Goal: Check status: Check status

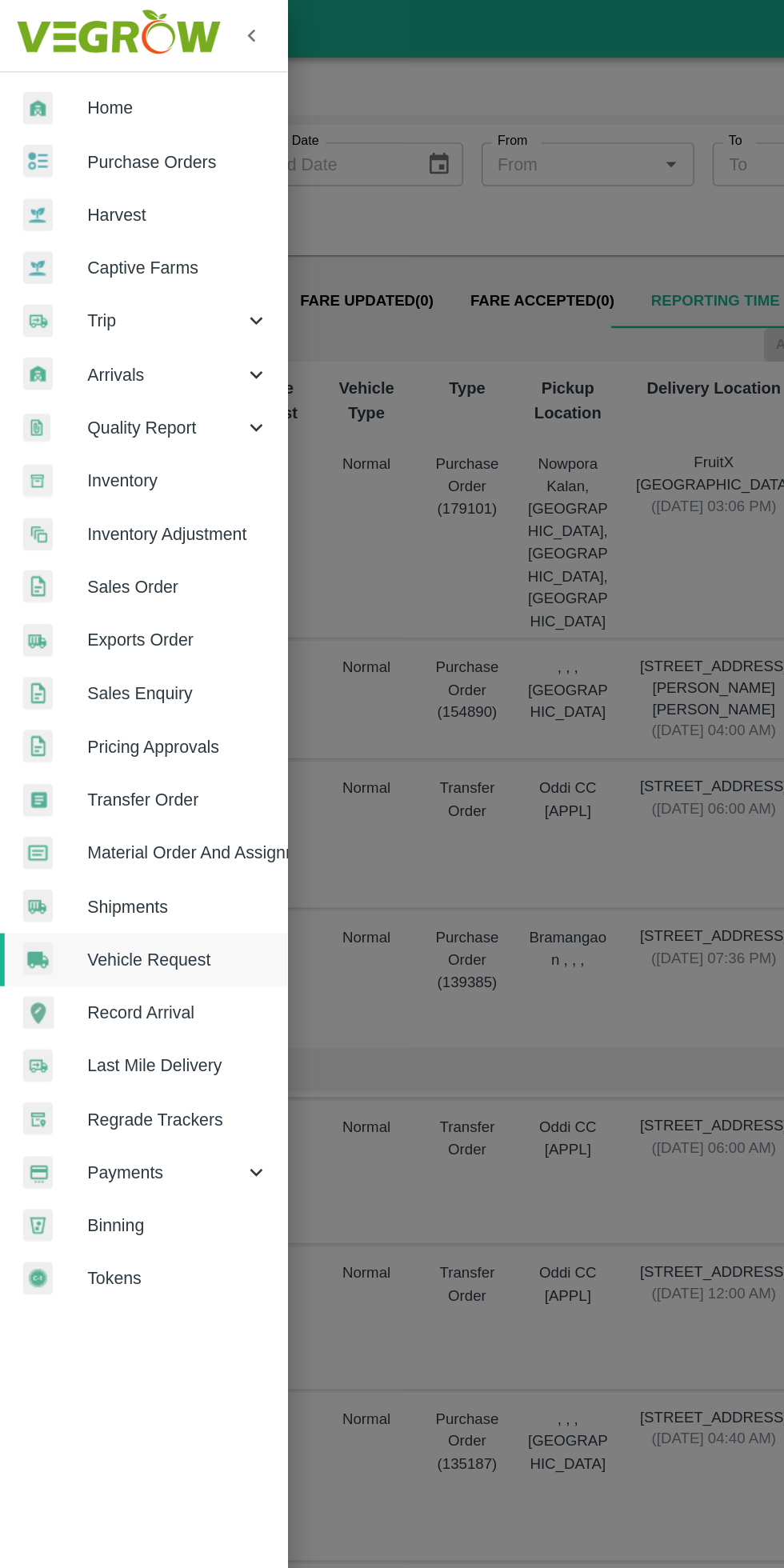
click at [134, 225] on span "Trip" at bounding box center [115, 223] width 109 height 17
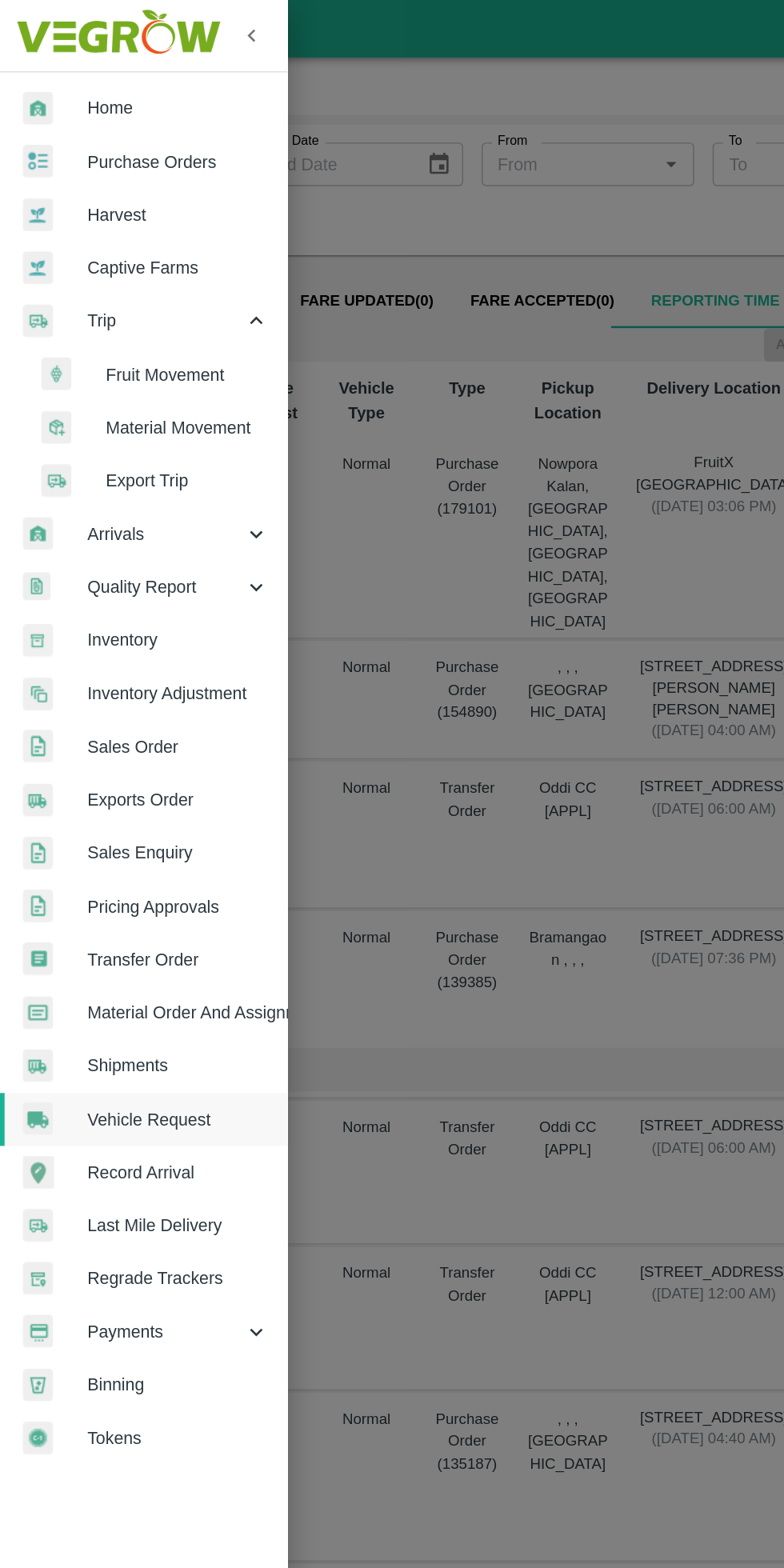
click at [137, 262] on span "Fruit Movement" at bounding box center [131, 261] width 114 height 17
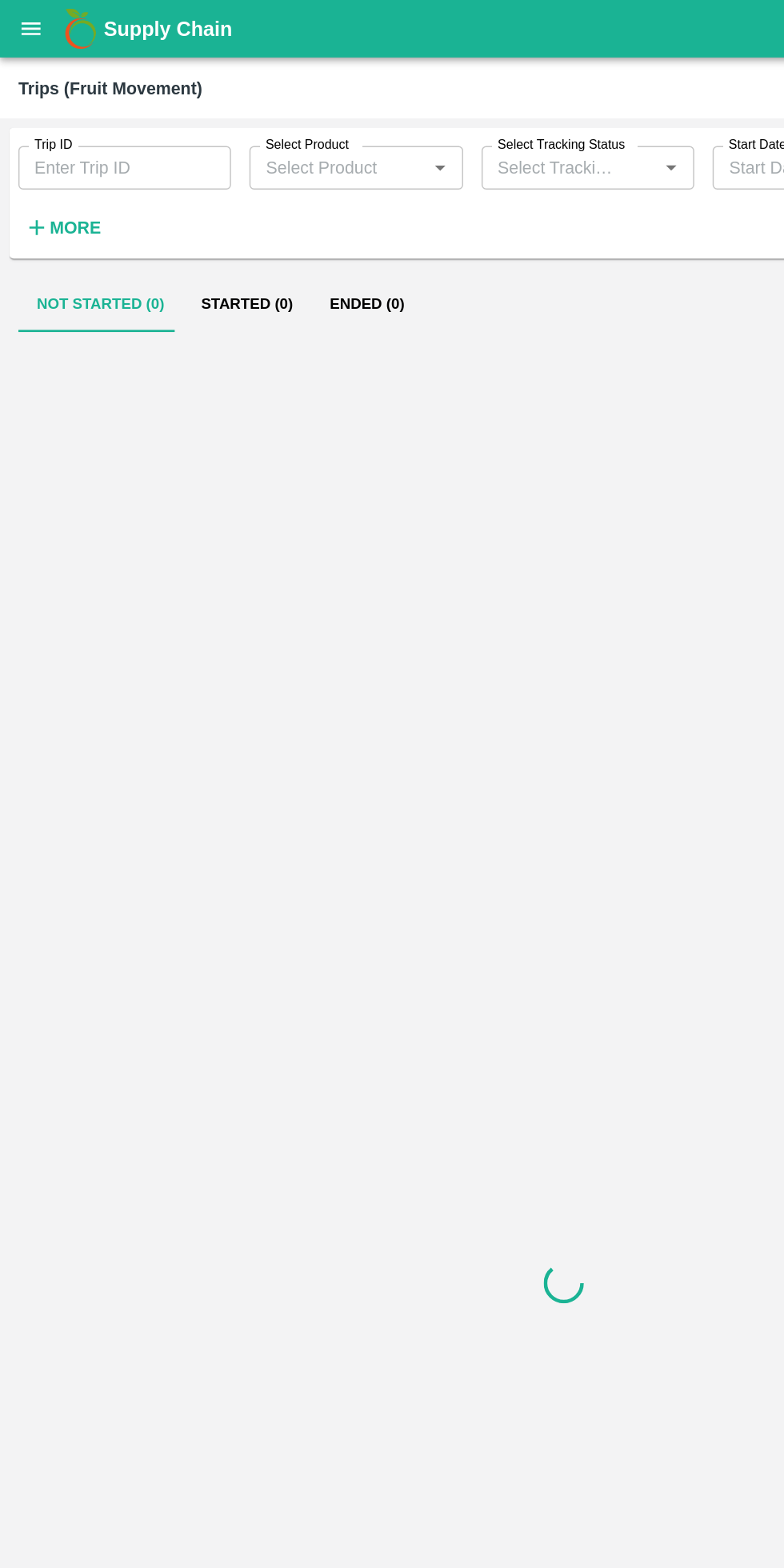
click at [123, 115] on input "Trip ID" at bounding box center [86, 116] width 148 height 30
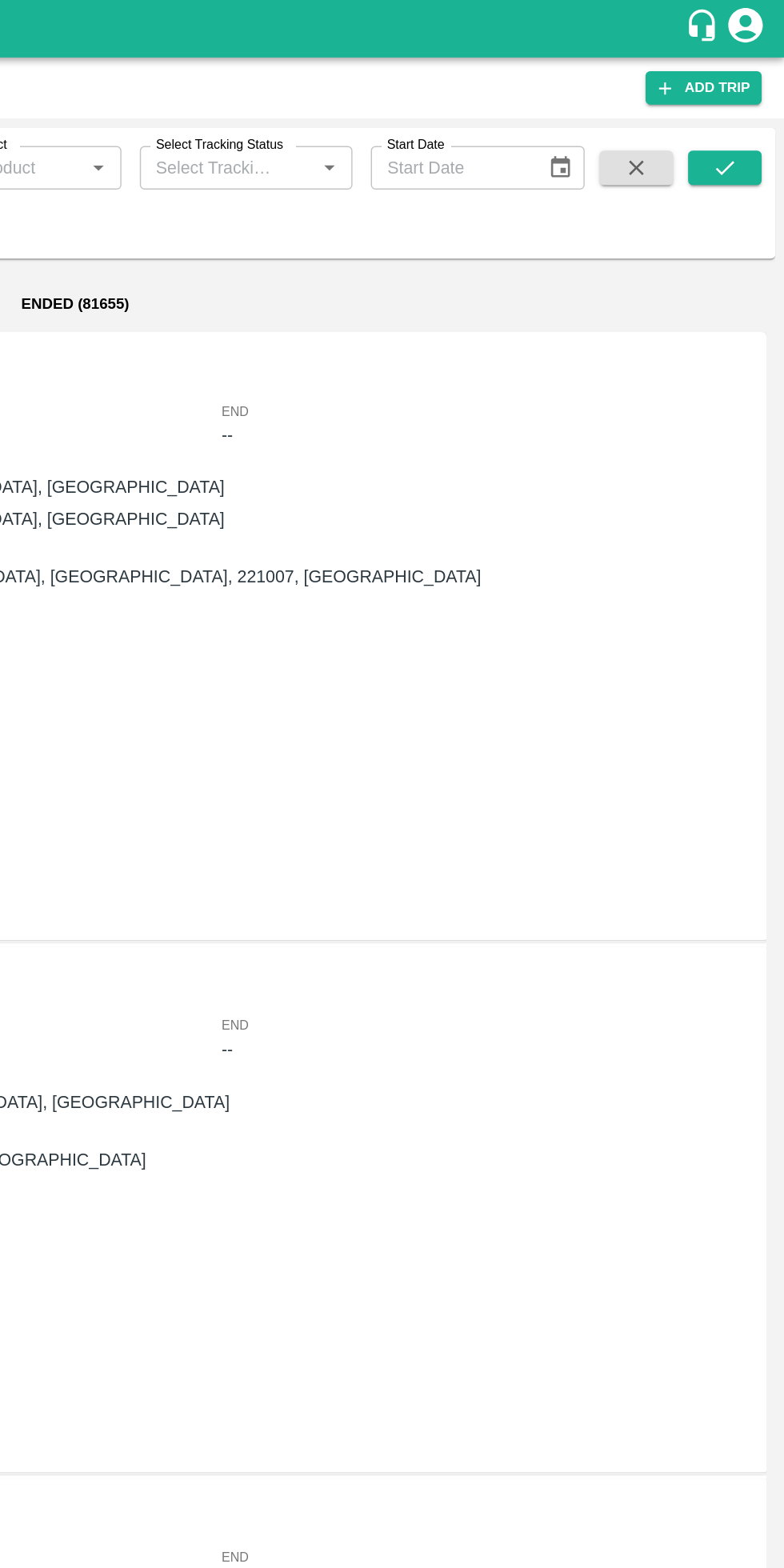
click at [745, 110] on icon "submit" at bounding box center [742, 117] width 17 height 17
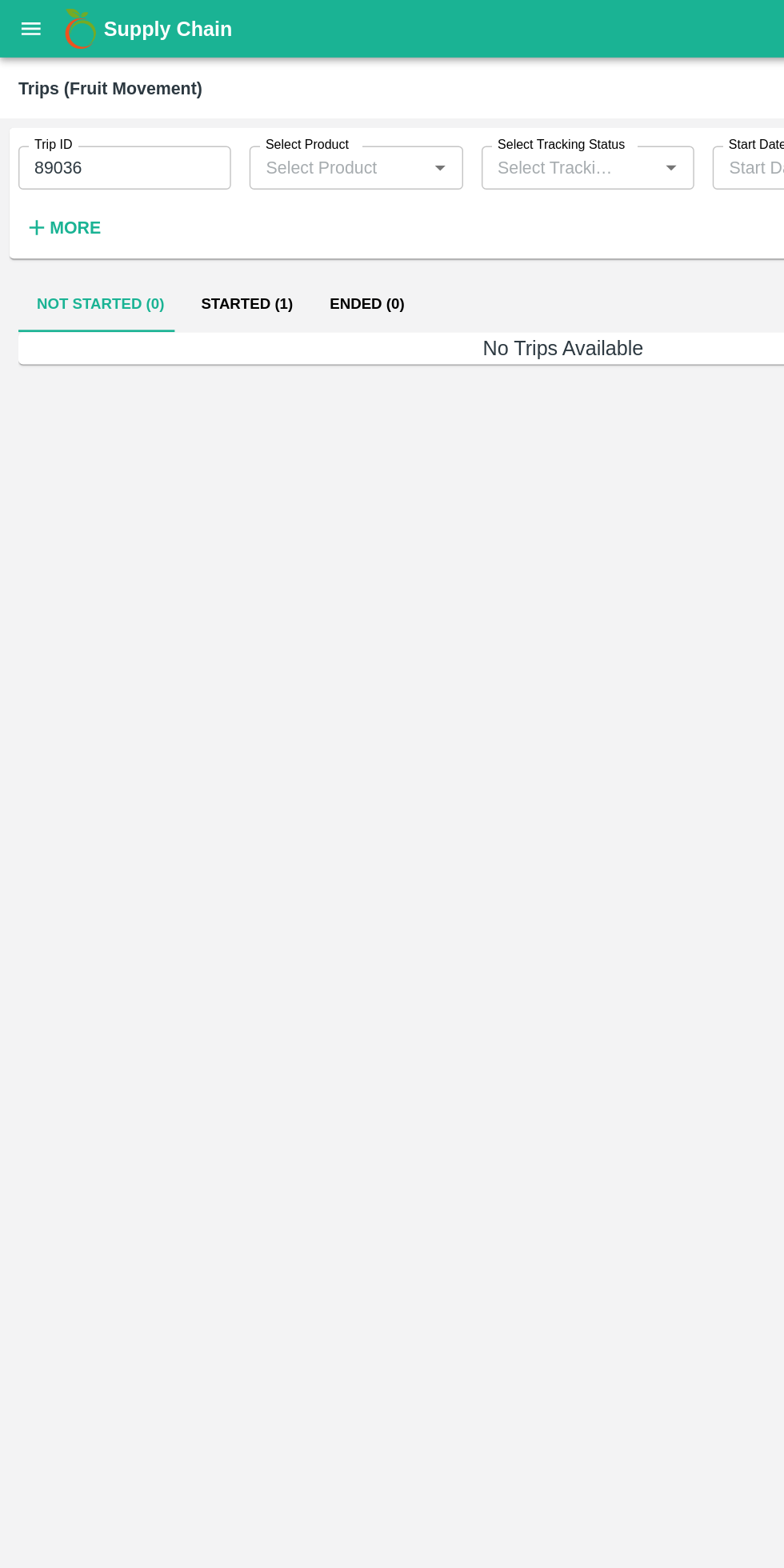
click at [165, 216] on button "Started (1)" at bounding box center [172, 212] width 90 height 39
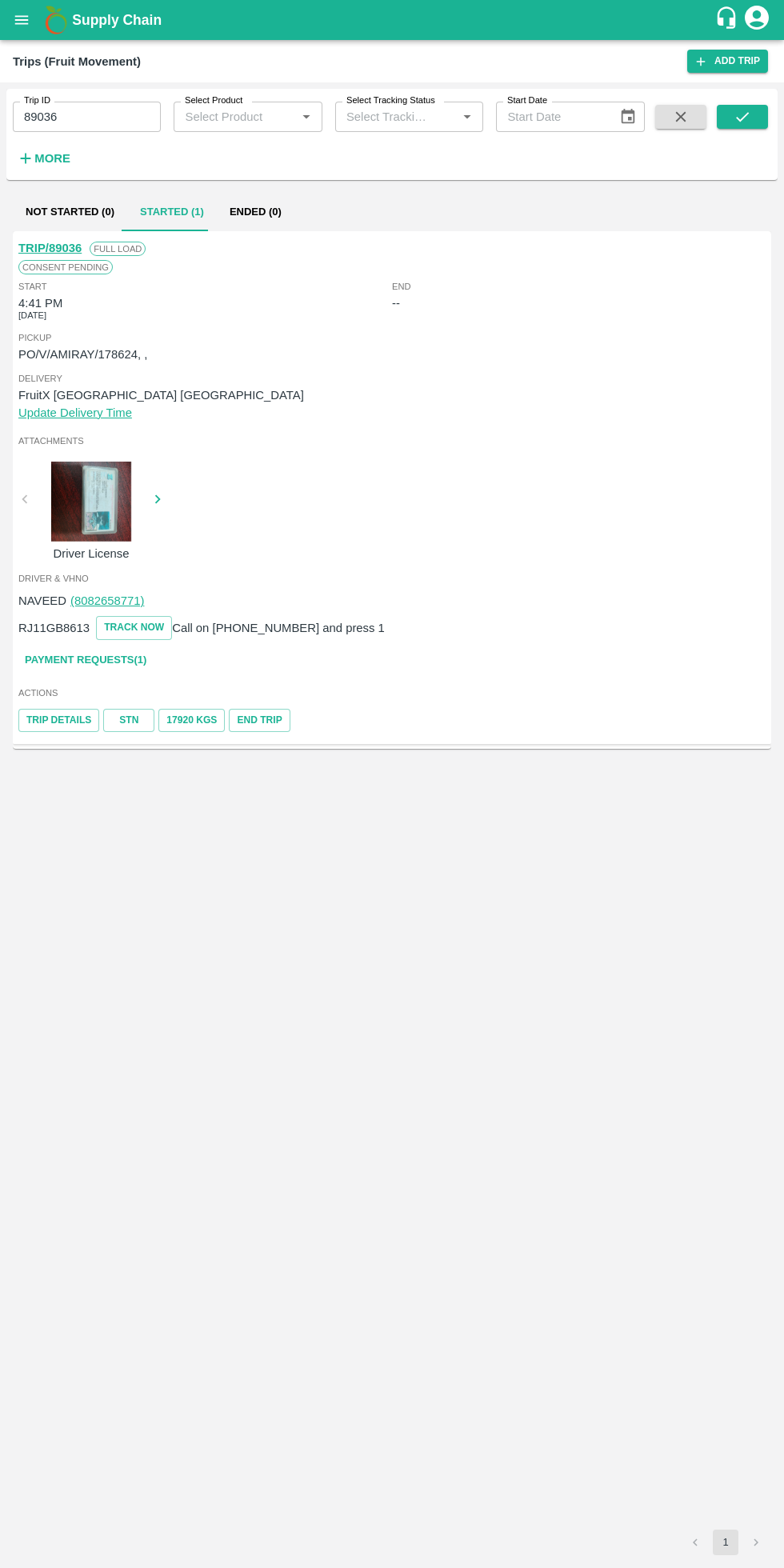
click at [114, 117] on input "89036" at bounding box center [86, 116] width 148 height 30
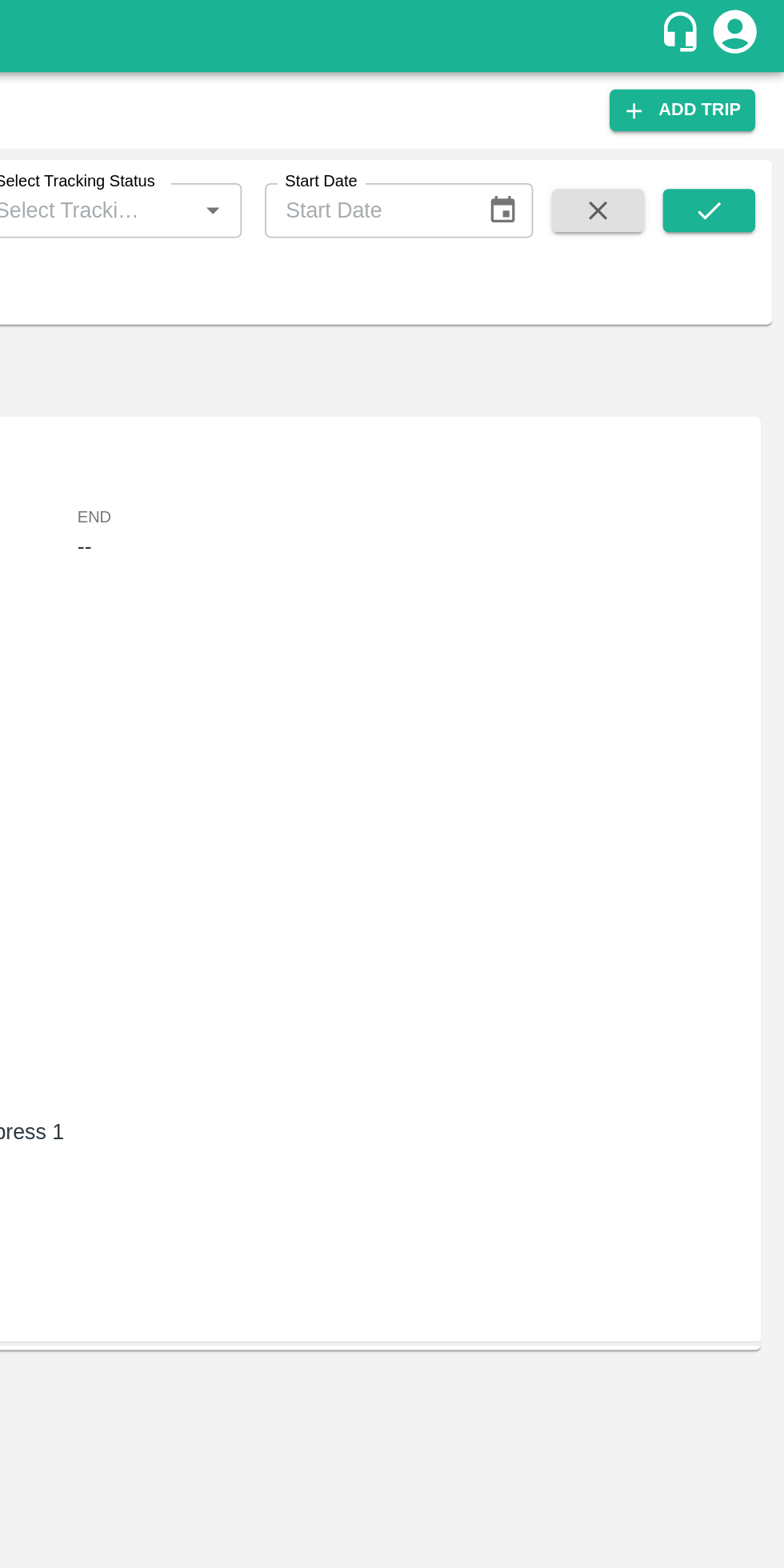
type input "88639"
click at [741, 117] on icon "submit" at bounding box center [742, 117] width 17 height 17
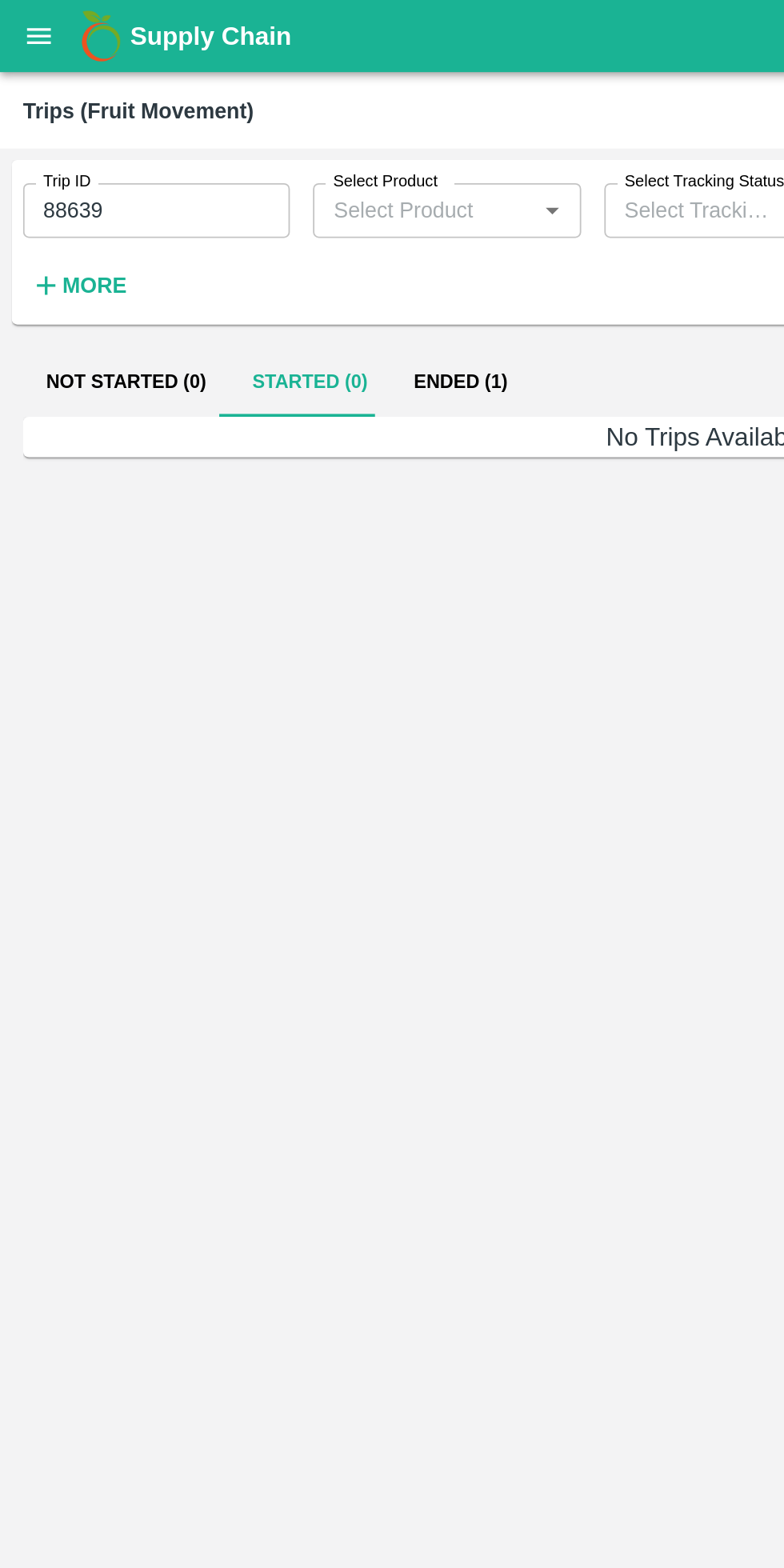
click at [247, 208] on button "Ended (1)" at bounding box center [255, 212] width 77 height 39
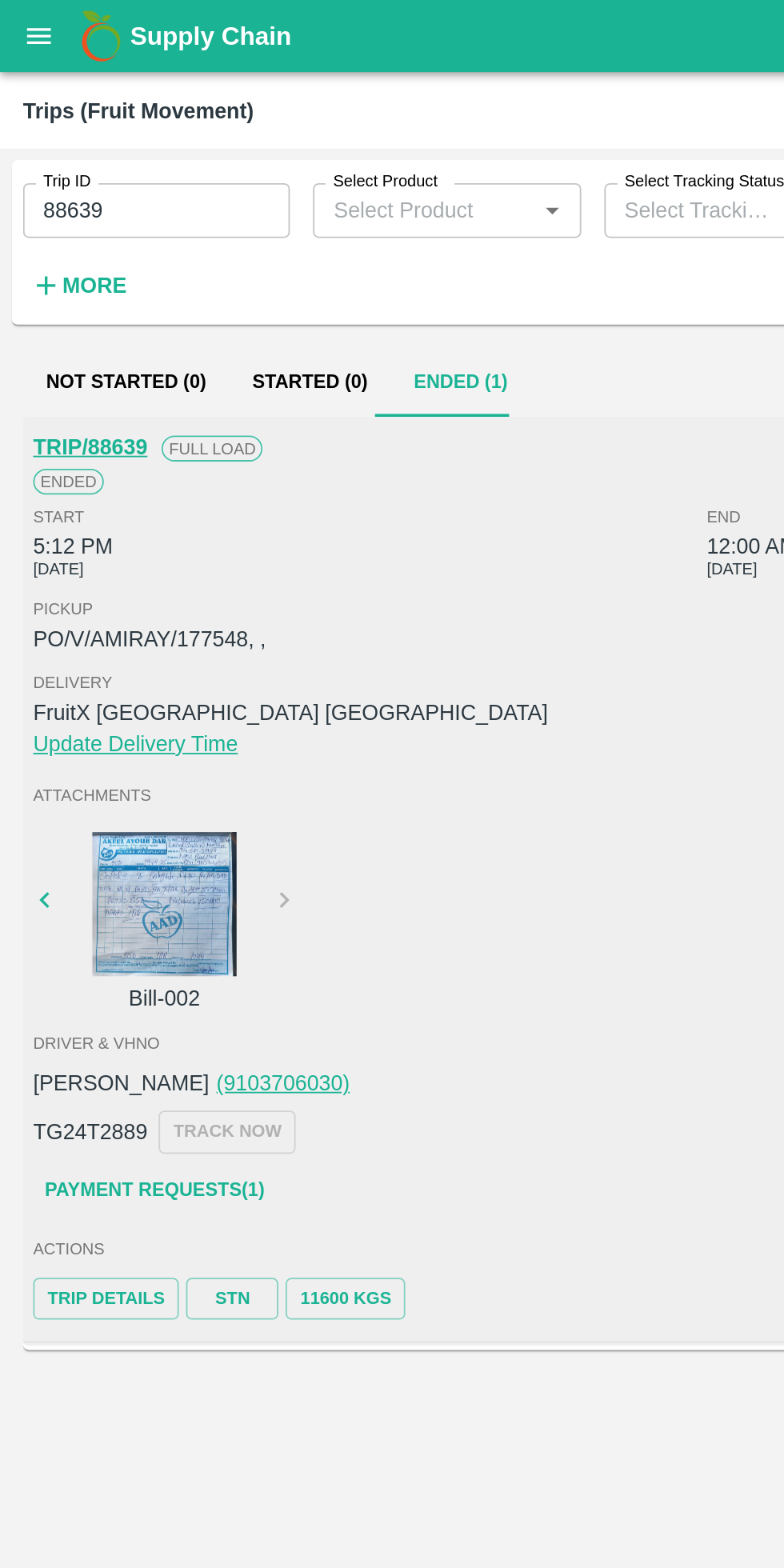
click at [124, 724] on link "STN" at bounding box center [129, 720] width 51 height 23
